Goal: Understand process/instructions: Learn how to perform a task or action

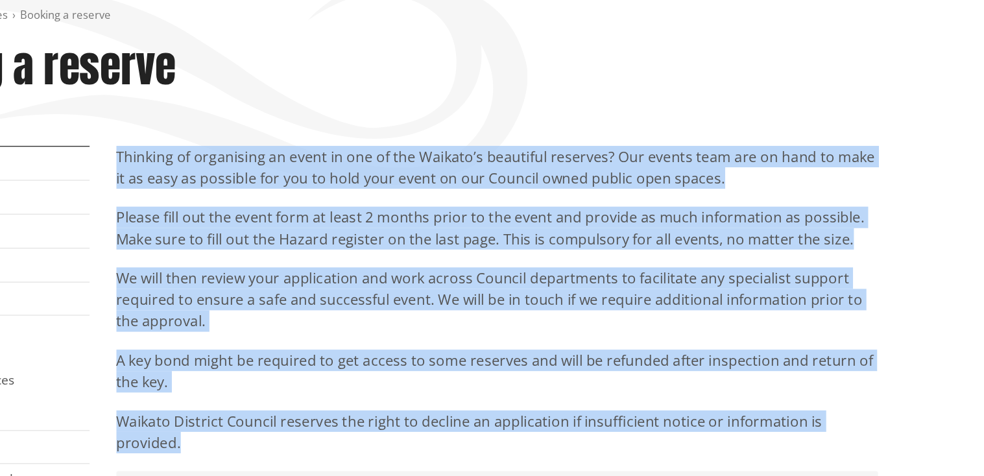
scroll to position [161, 0]
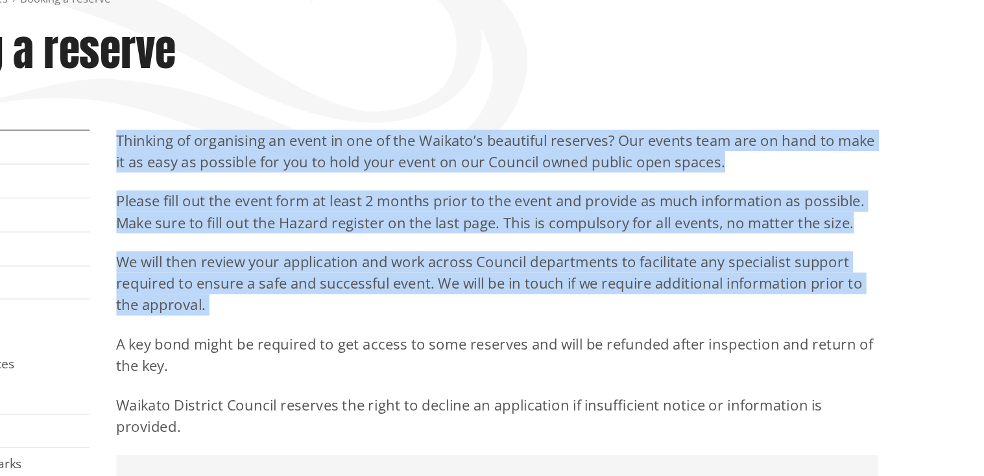
drag, startPoint x: 311, startPoint y: 141, endPoint x: 879, endPoint y: 281, distance: 584.8
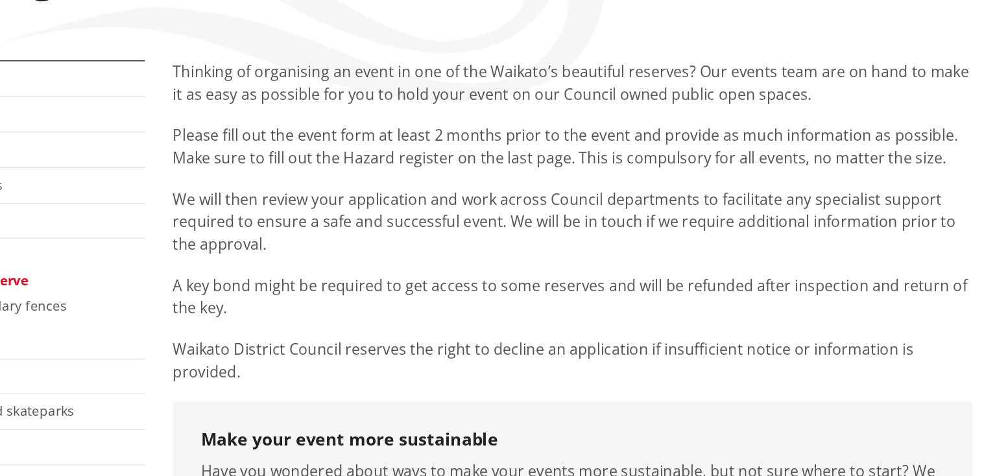
scroll to position [212, 0]
